Goal: Task Accomplishment & Management: Use online tool/utility

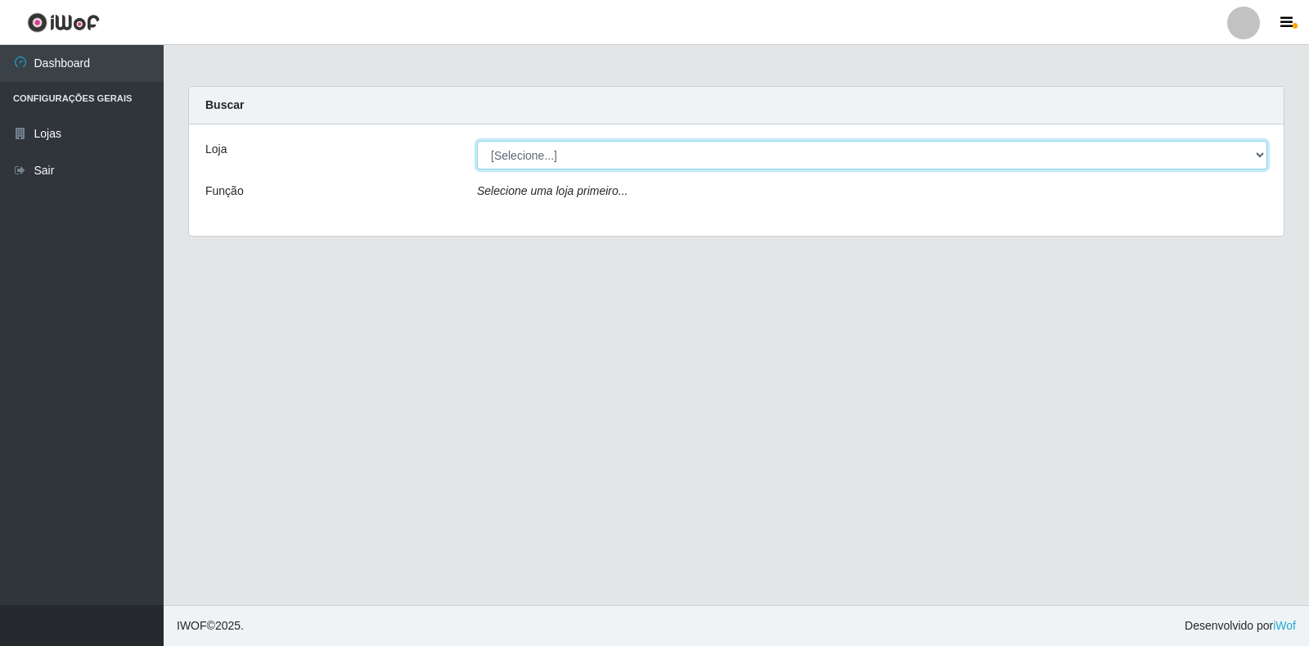
click at [1258, 154] on select "[Selecione...] Atacado Vem - Loja 30 Laranjeiras Velha" at bounding box center [872, 155] width 790 height 29
select select "495"
click at [477, 141] on select "[Selecione...] Atacado Vem - Loja 30 Laranjeiras Velha" at bounding box center [872, 155] width 790 height 29
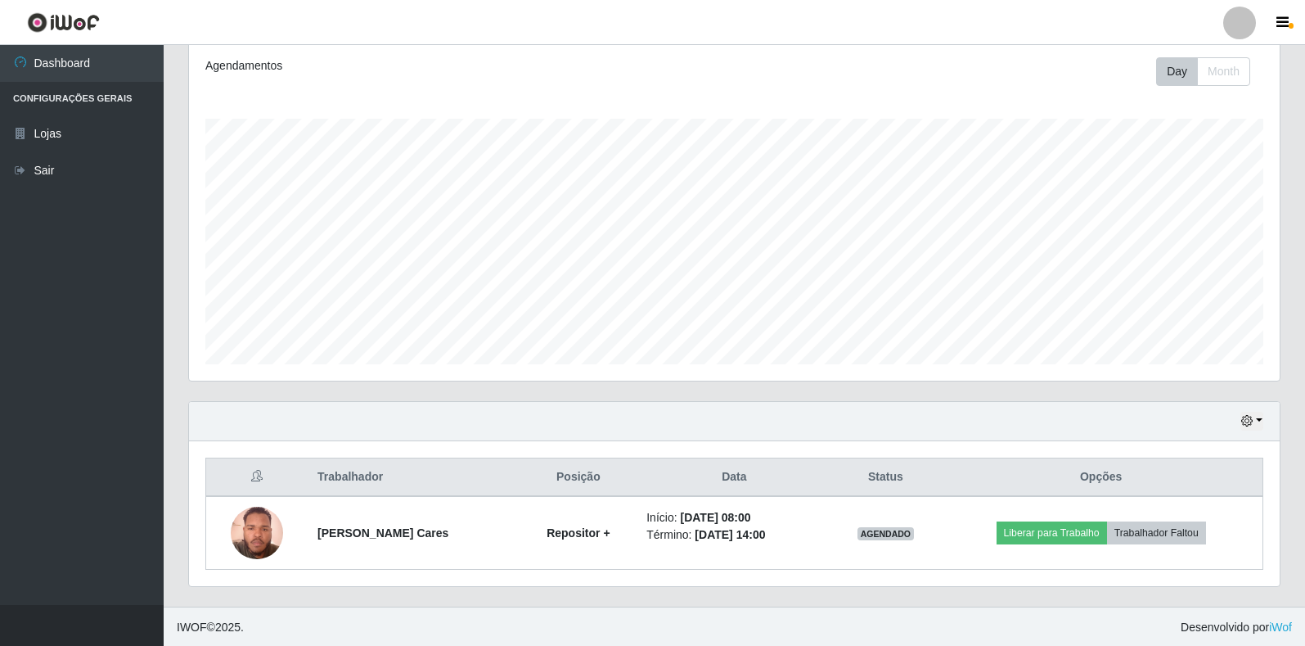
scroll to position [223, 0]
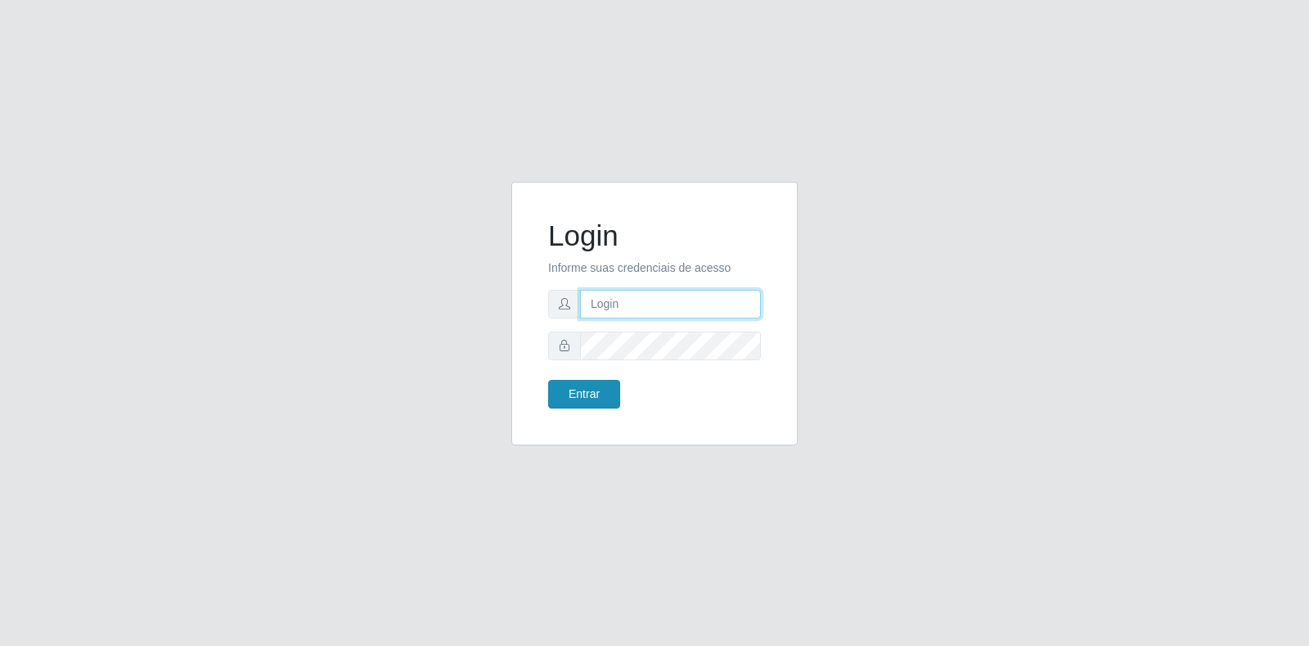
type input "vinicius.correa@atacadovem.com.br"
click at [572, 387] on button "Entrar" at bounding box center [584, 394] width 72 height 29
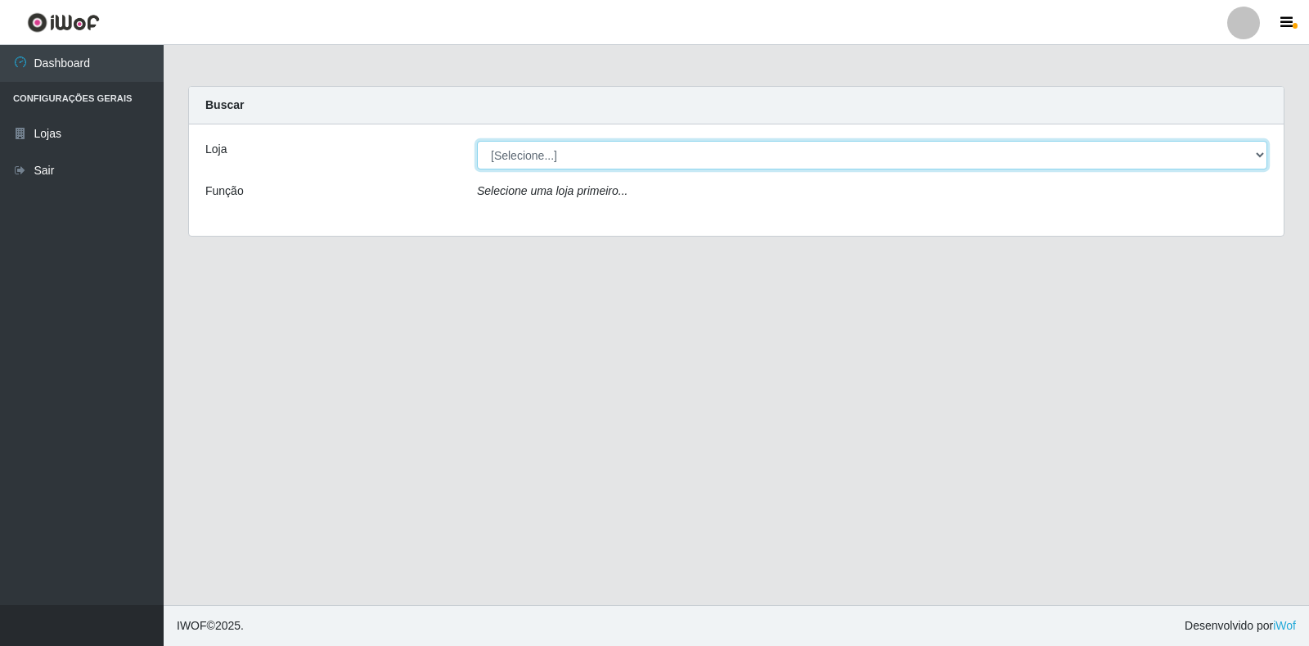
click at [1258, 153] on select "[Selecione...] Atacado Vem - Loja 30 Laranjeiras Velha" at bounding box center [872, 155] width 790 height 29
select select "495"
click at [477, 141] on select "[Selecione...] Atacado Vem - Loja 30 Laranjeiras Velha" at bounding box center [872, 155] width 790 height 29
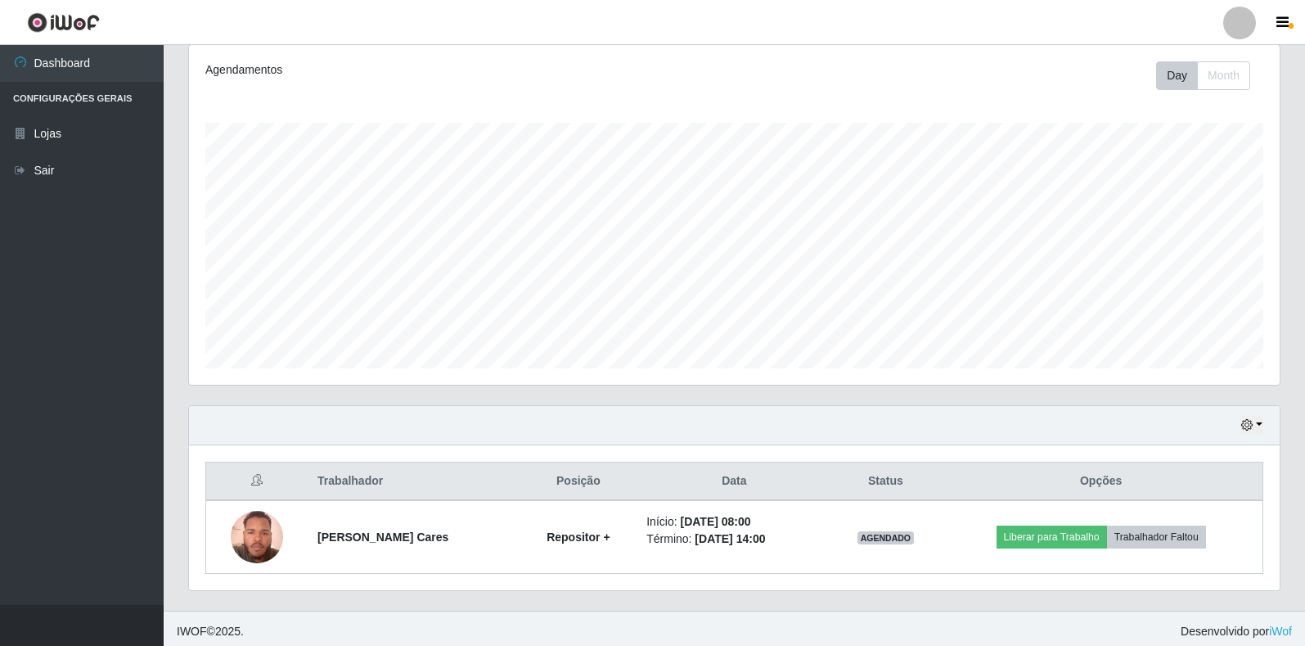
scroll to position [223, 0]
